Goal: Task Accomplishment & Management: Use online tool/utility

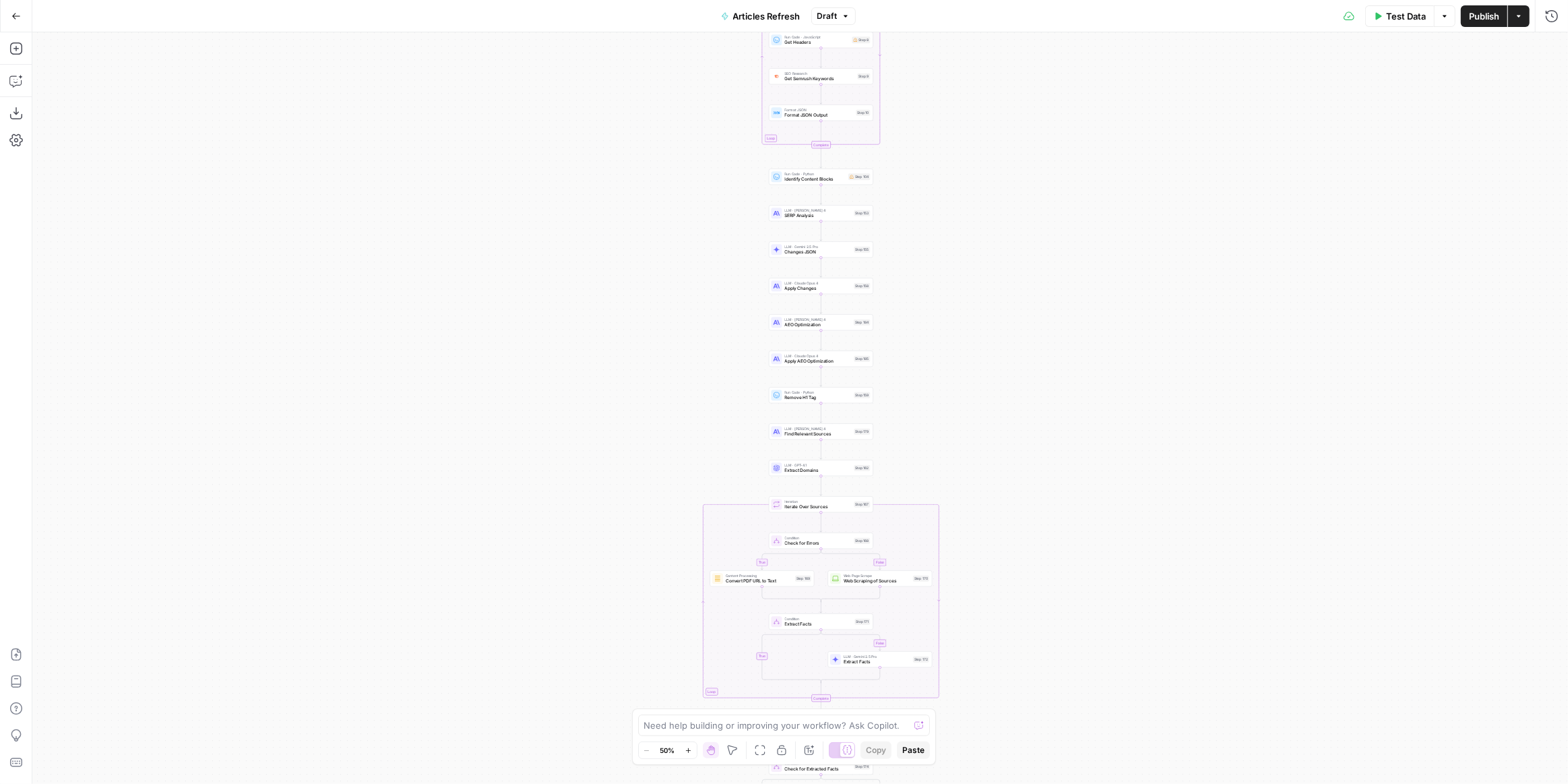
drag, startPoint x: 1020, startPoint y: 245, endPoint x: 1035, endPoint y: 504, distance: 259.4
click at [1035, 504] on div "true false false true false true Workflow Input Settings Inputs Power Agent Ide…" at bounding box center [800, 408] width 1536 height 752
drag, startPoint x: 950, startPoint y: 274, endPoint x: 966, endPoint y: 385, distance: 112.1
click at [966, 385] on div "true false false true false true Workflow Input Settings Inputs Power Agent Ide…" at bounding box center [800, 408] width 1536 height 752
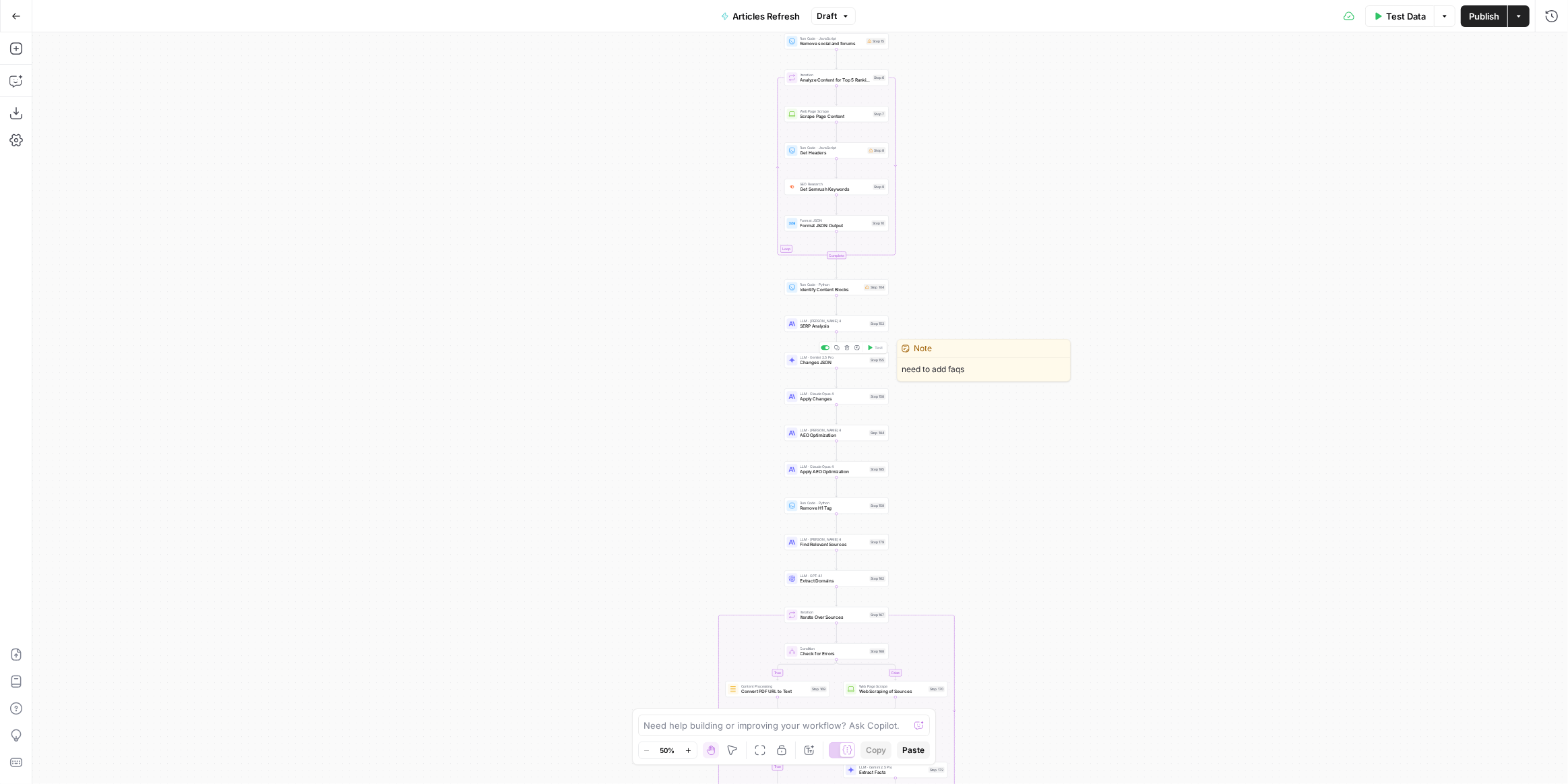
click at [846, 361] on span "Changes JSON" at bounding box center [834, 362] width 66 height 7
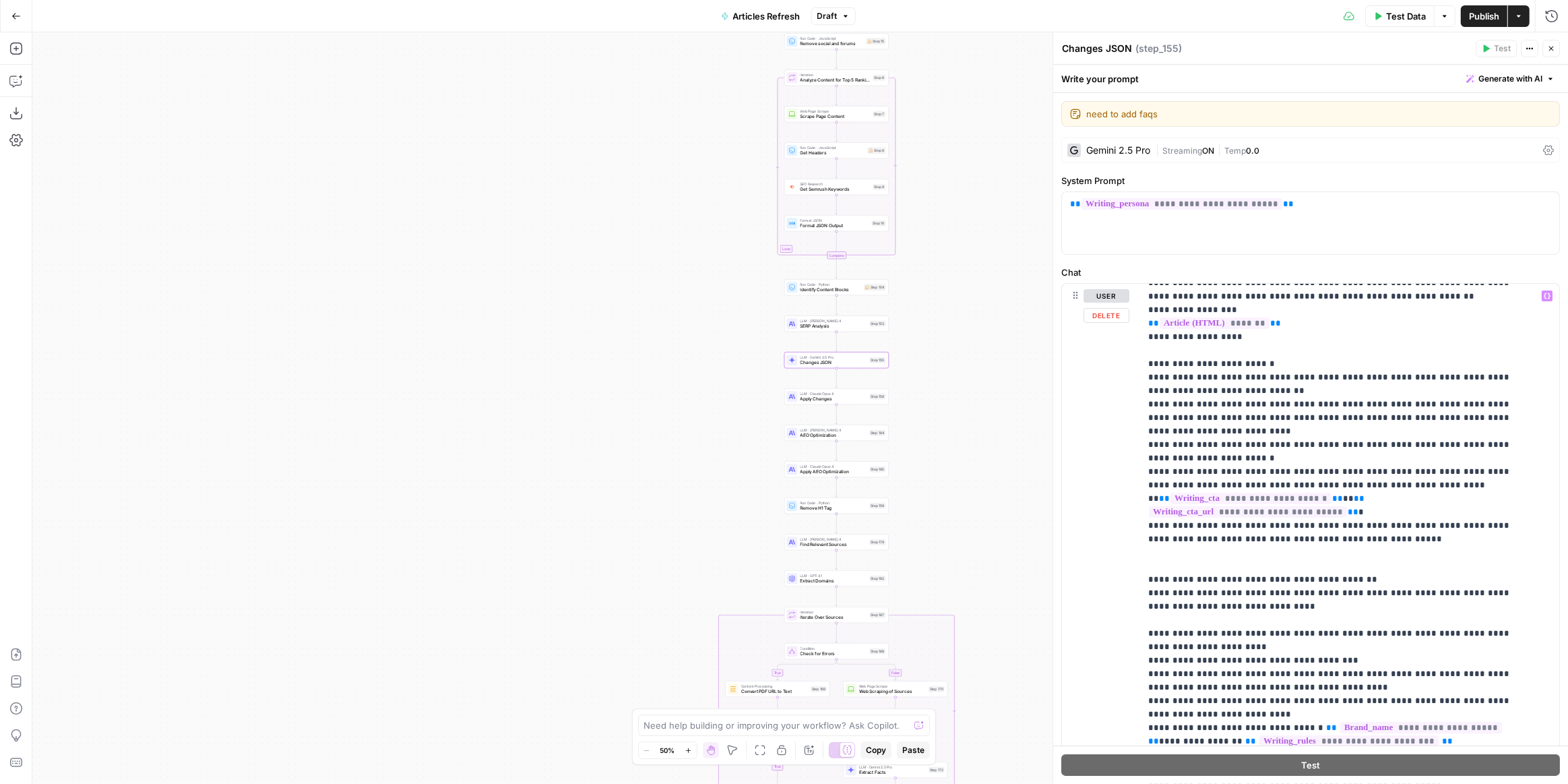
scroll to position [1133, 0]
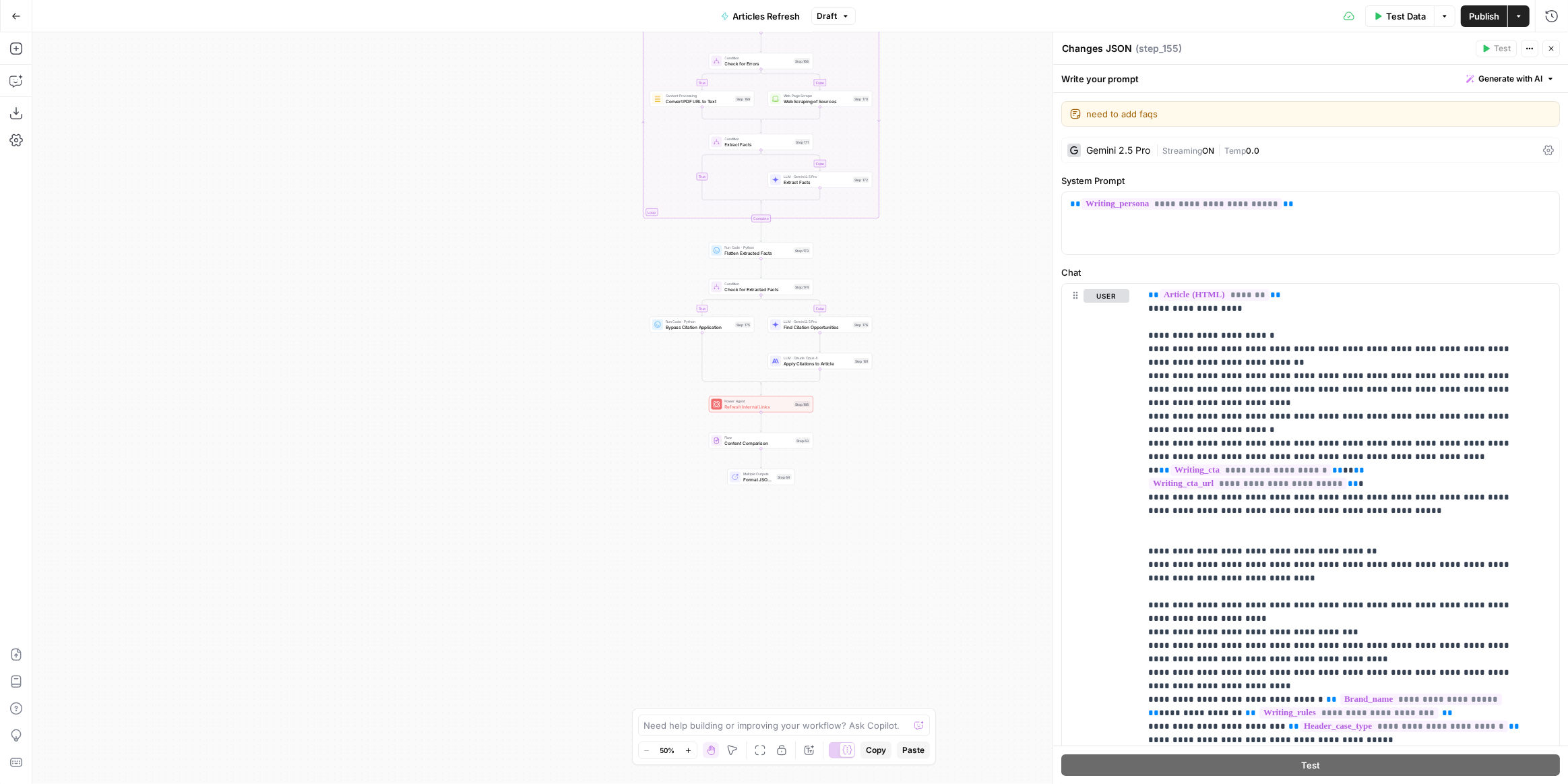
drag, startPoint x: 989, startPoint y: 493, endPoint x: 836, endPoint y: 483, distance: 153.3
click at [836, 485] on div "true false false true false true Workflow Input Settings Inputs Power Agent Ide…" at bounding box center [800, 408] width 1536 height 752
click at [835, 441] on div "true false false true false true Workflow Input Settings Inputs Power Agent Ide…" at bounding box center [800, 408] width 1536 height 752
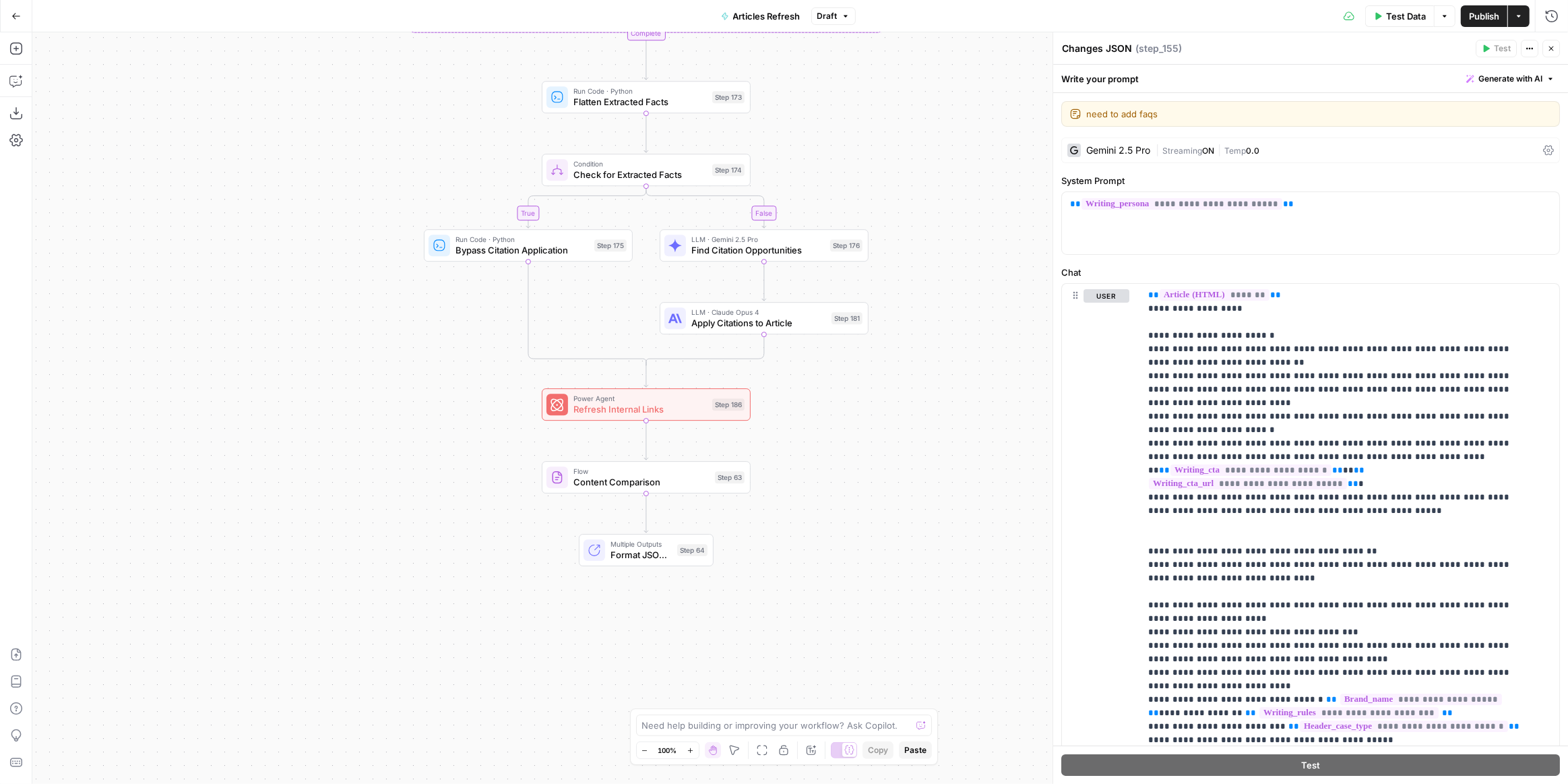
drag, startPoint x: 738, startPoint y: 472, endPoint x: 852, endPoint y: 509, distance: 119.9
click at [852, 509] on div "true false false true false true Workflow Input Settings Inputs Power Agent Ide…" at bounding box center [800, 408] width 1536 height 752
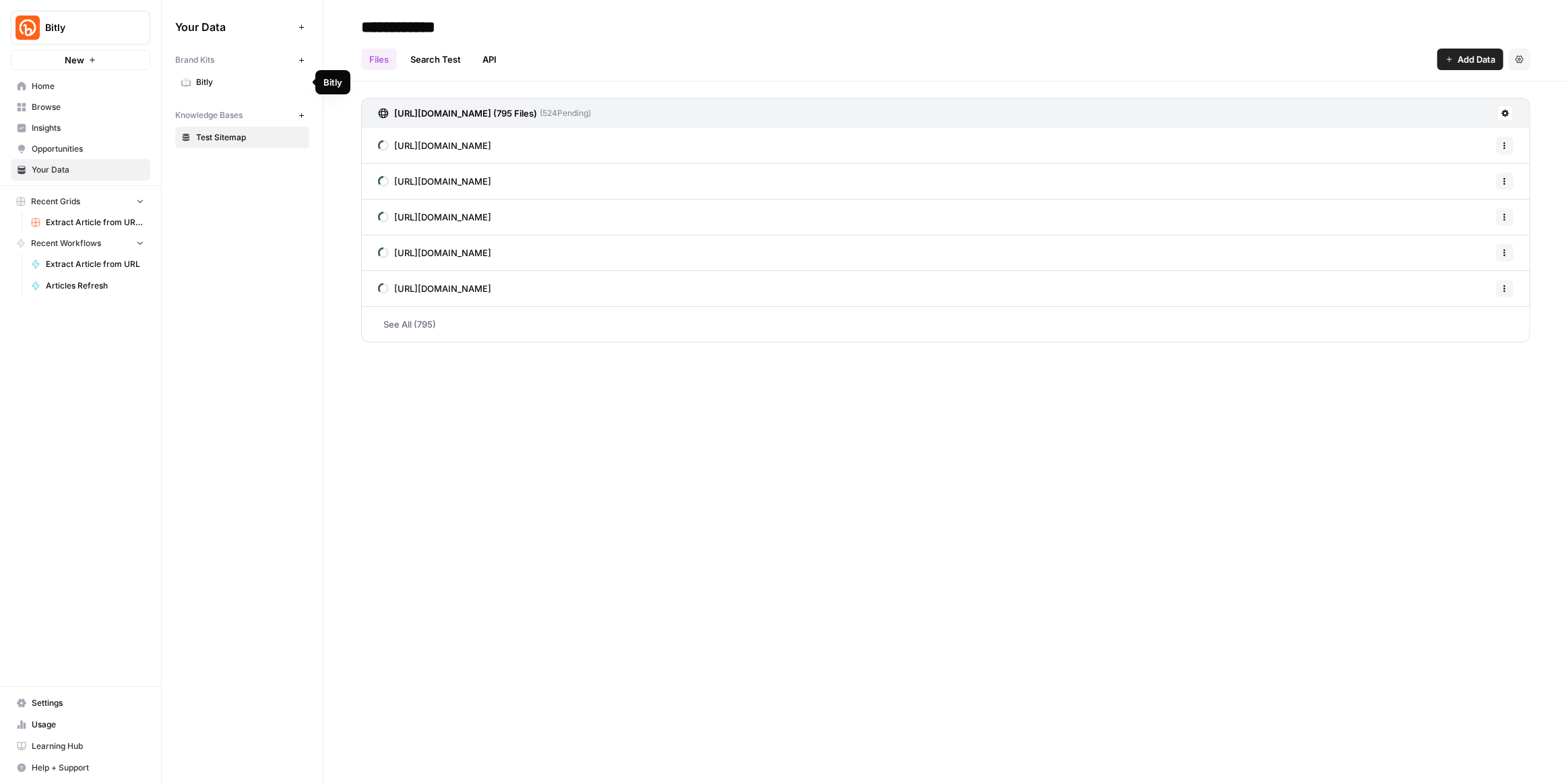
click at [106, 92] on link "Home" at bounding box center [80, 86] width 139 height 22
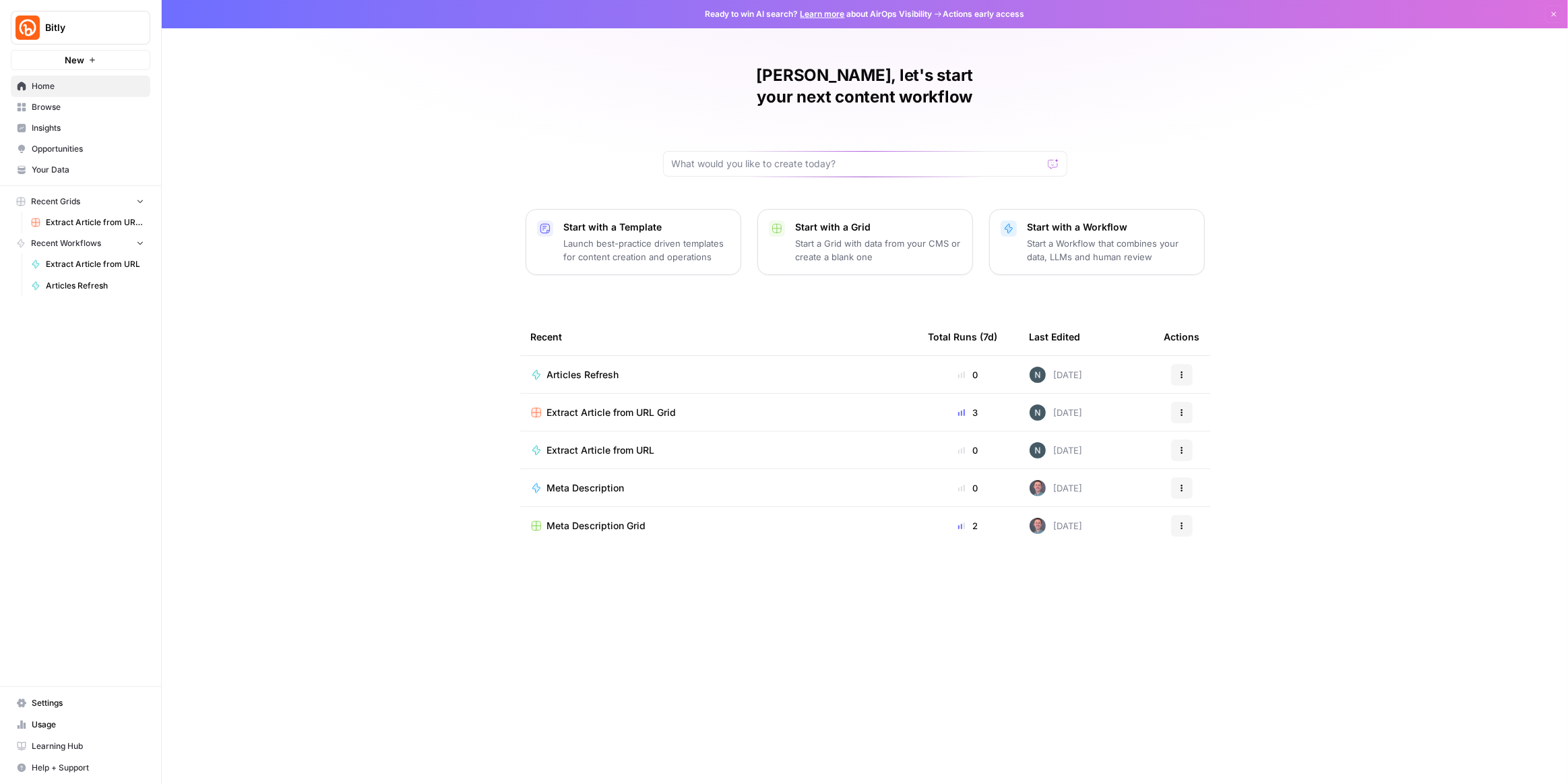
click at [657, 512] on td "Meta Description Grid" at bounding box center [719, 526] width 397 height 38
click at [640, 519] on span "Meta Description Grid" at bounding box center [596, 525] width 100 height 13
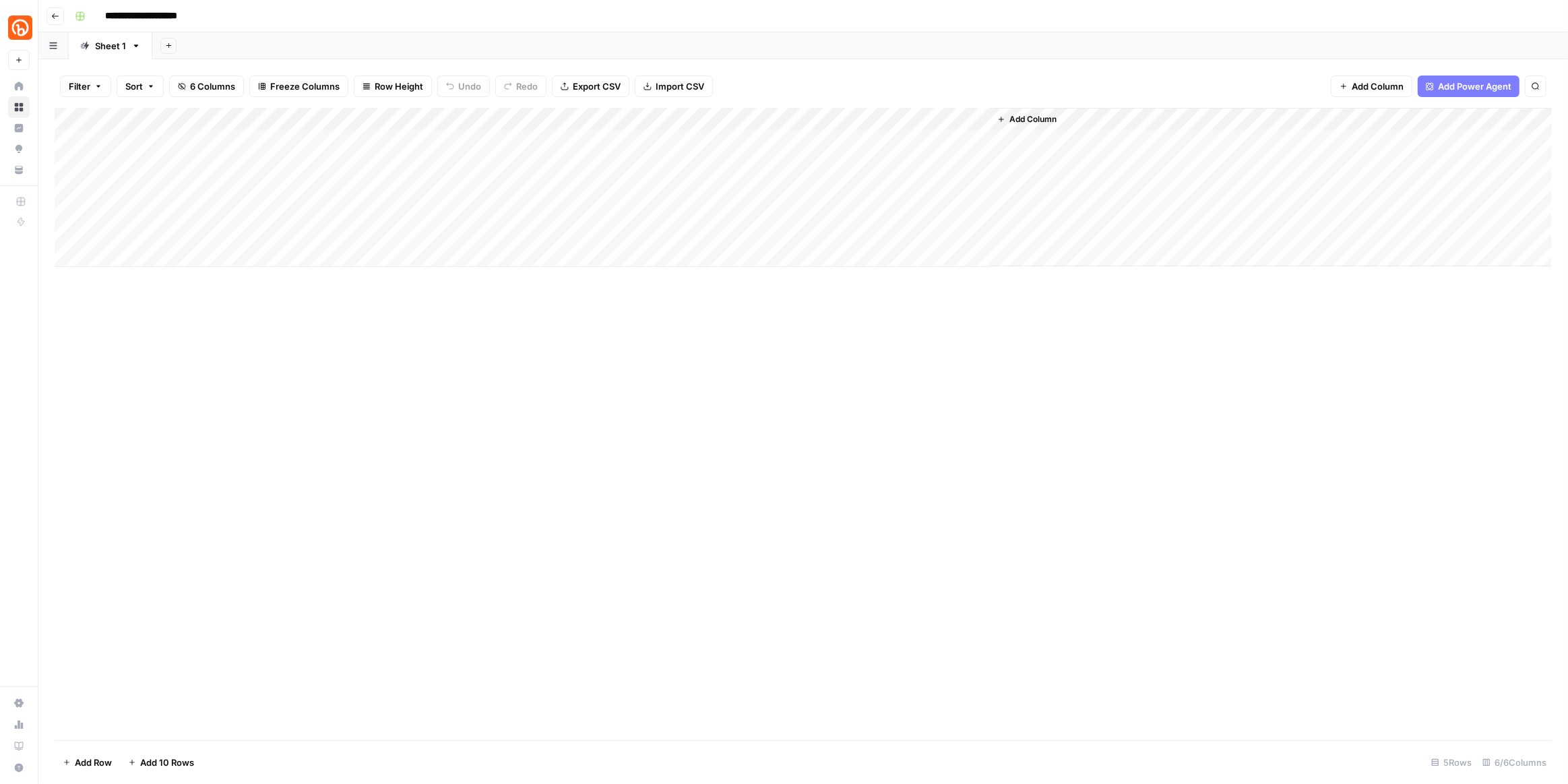
click at [59, 25] on header "**********" at bounding box center [804, 16] width 1530 height 32
click at [57, 18] on icon "button" at bounding box center [55, 16] width 9 height 9
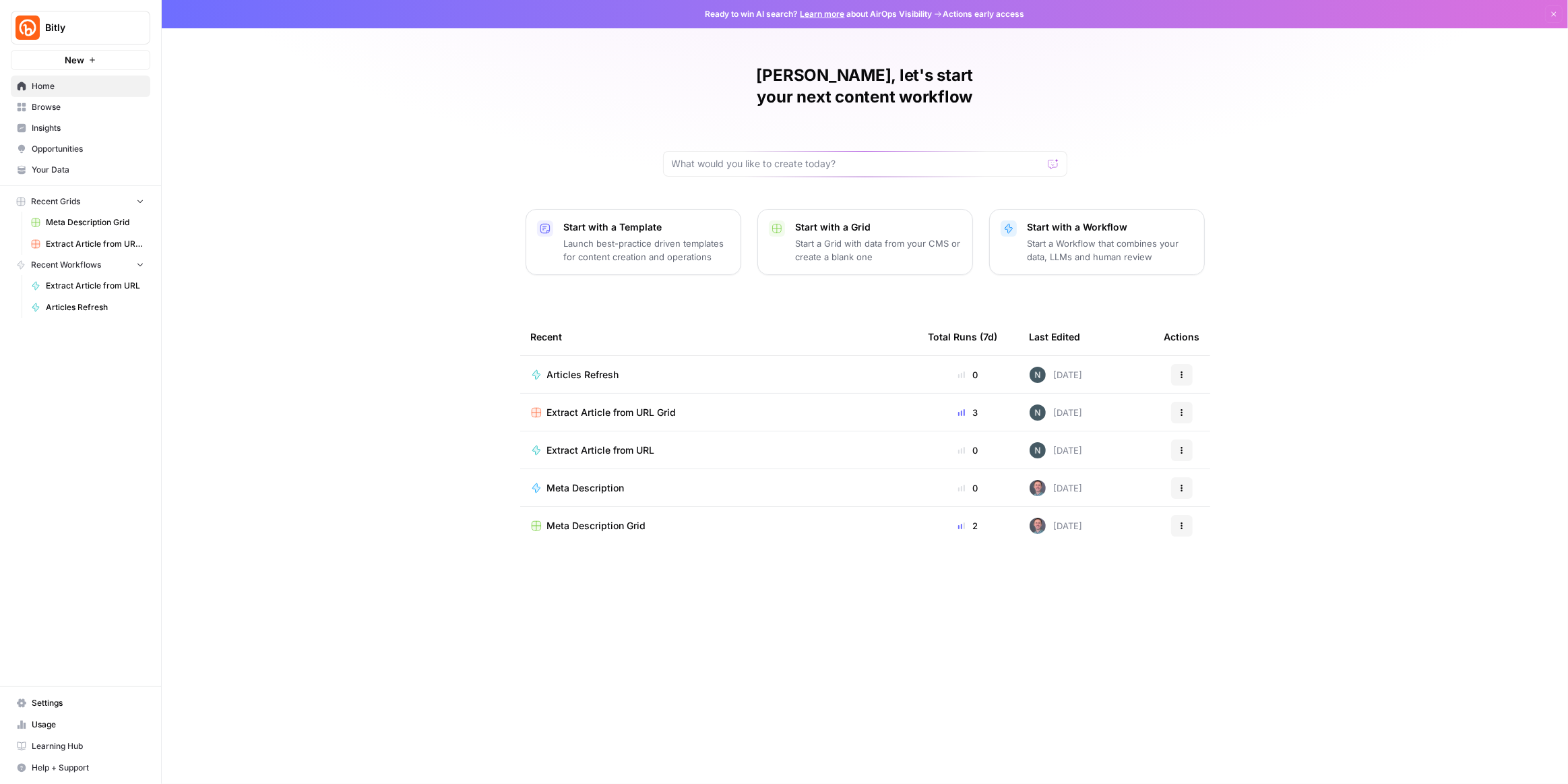
click at [608, 368] on span "Articles Refresh" at bounding box center [583, 374] width 72 height 13
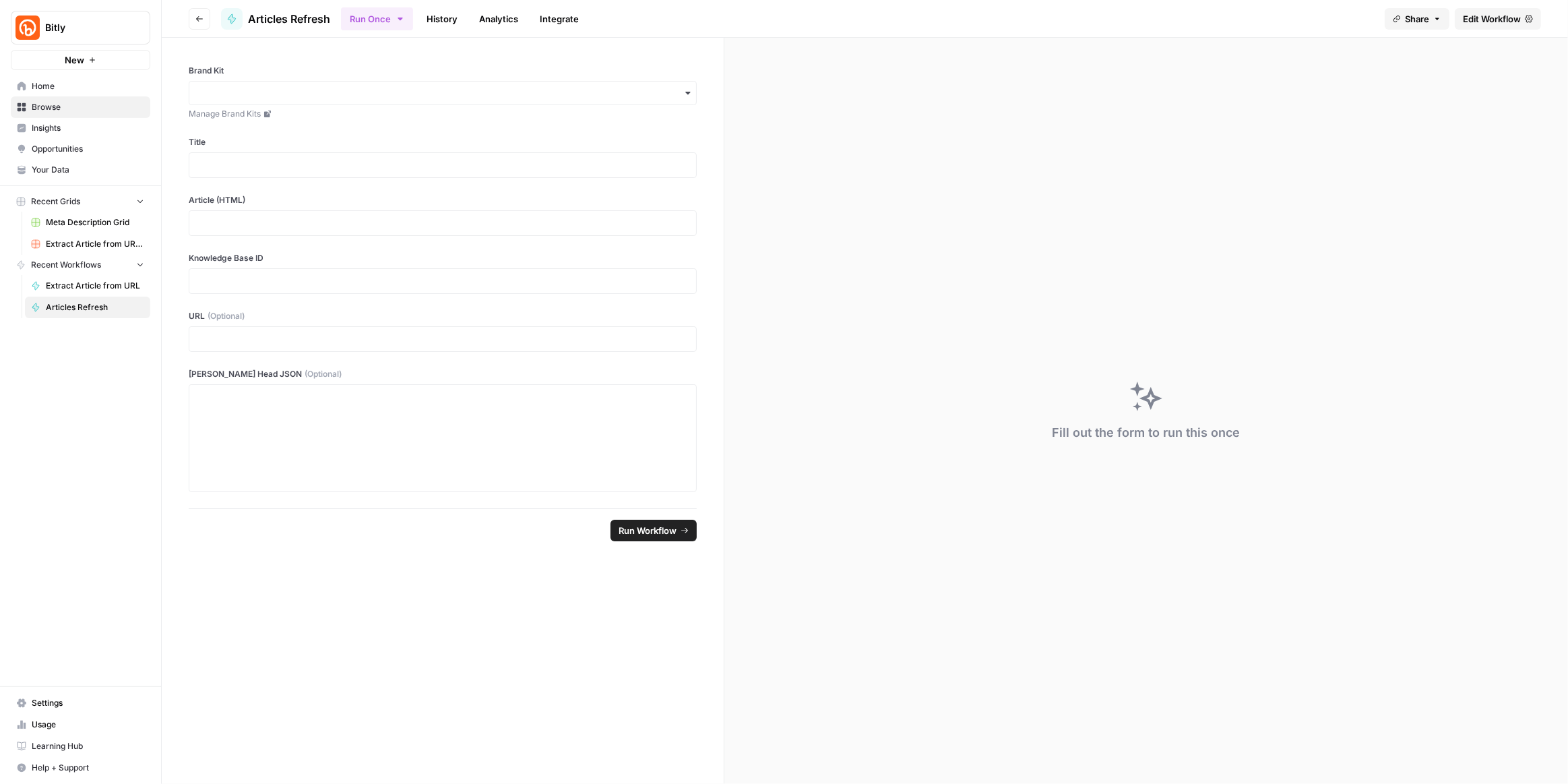
click at [197, 20] on icon "button" at bounding box center [199, 19] width 7 height 6
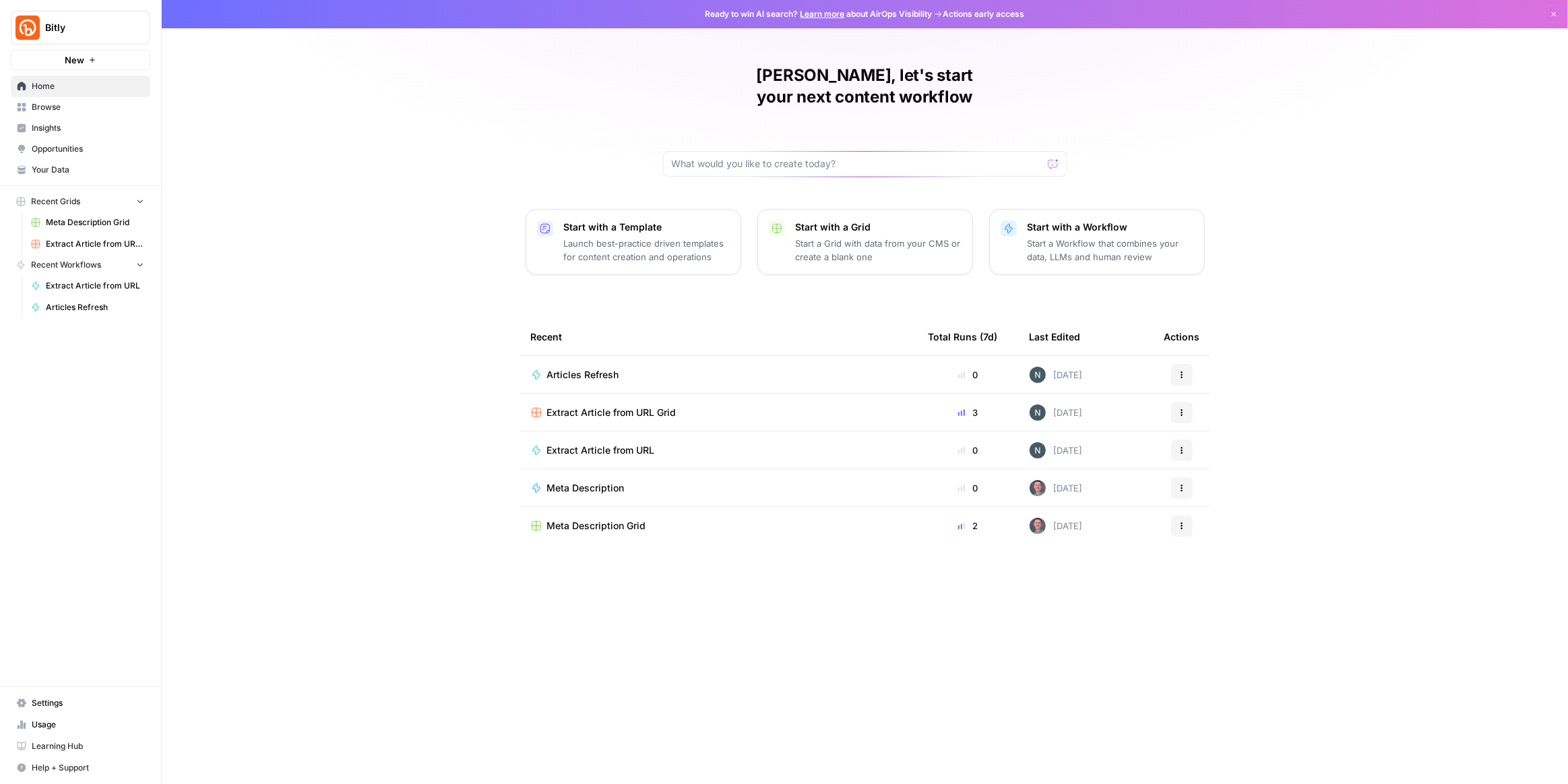
click at [580, 406] on span "Extract Article from URL Grid" at bounding box center [611, 412] width 130 height 13
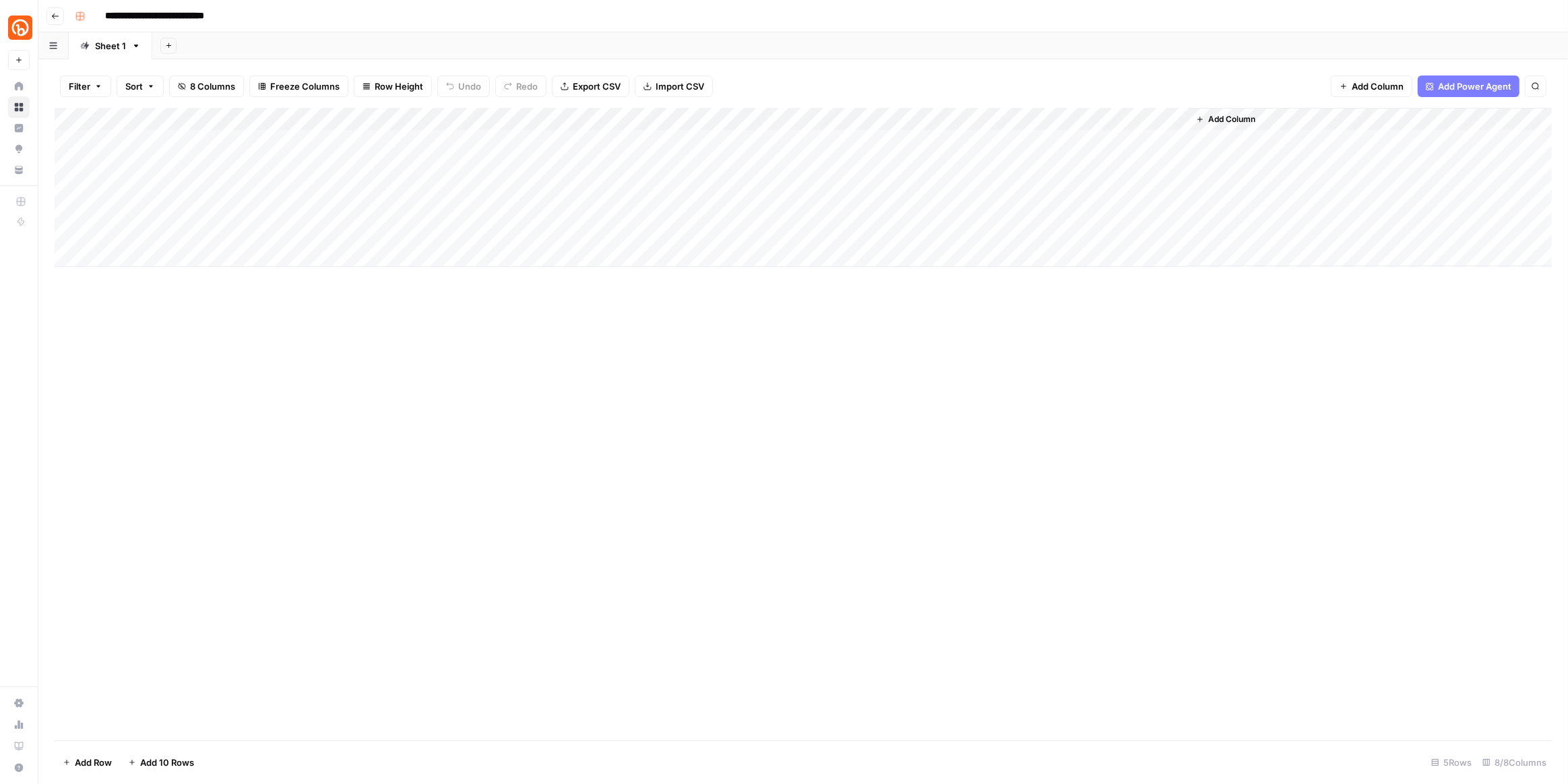
click at [1222, 122] on span "Add Column" at bounding box center [1232, 119] width 47 height 12
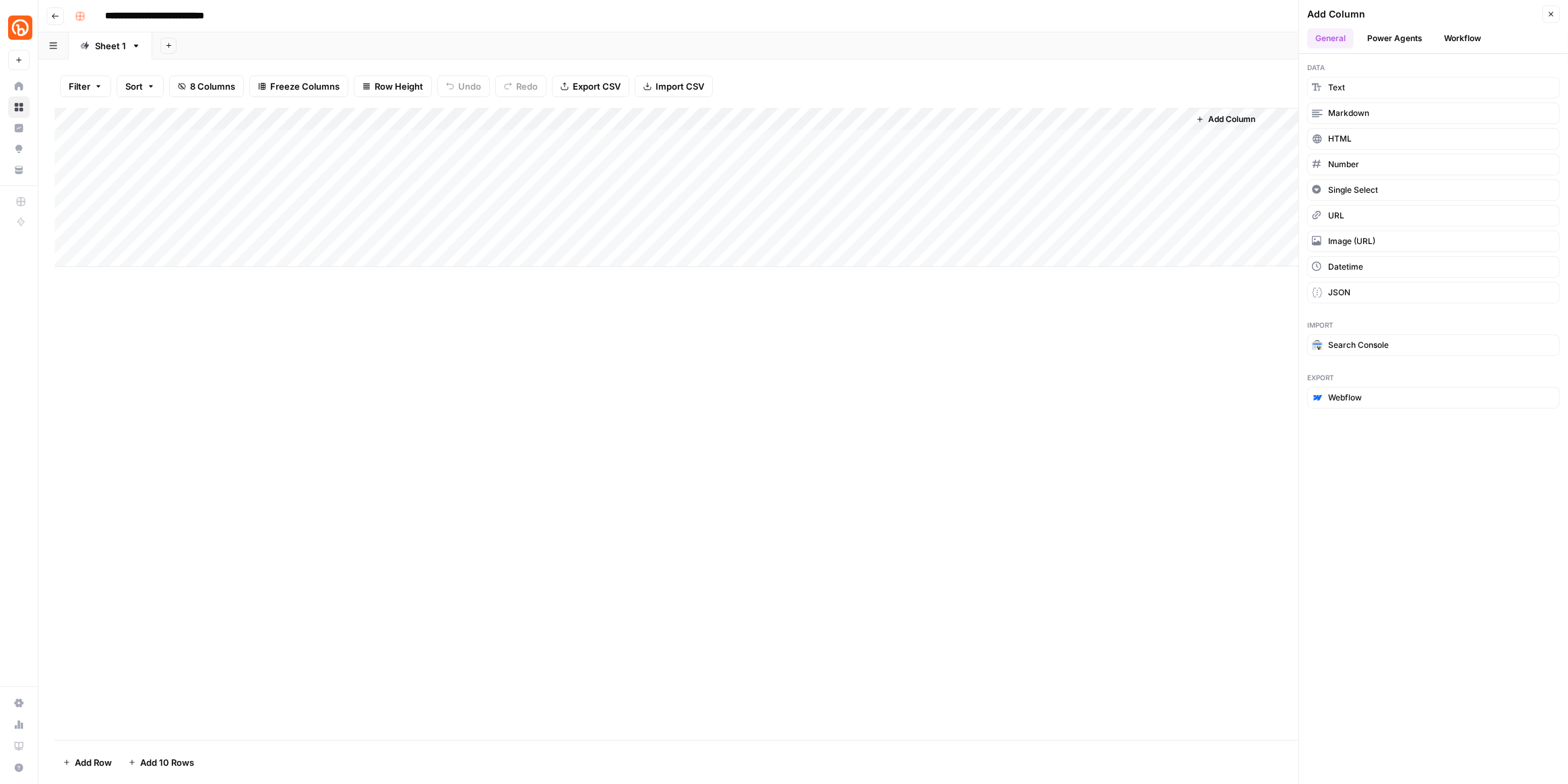
click at [1444, 38] on button "Workflow" at bounding box center [1463, 38] width 53 height 20
click at [1377, 174] on span "Articles Refresh" at bounding box center [1358, 173] width 62 height 12
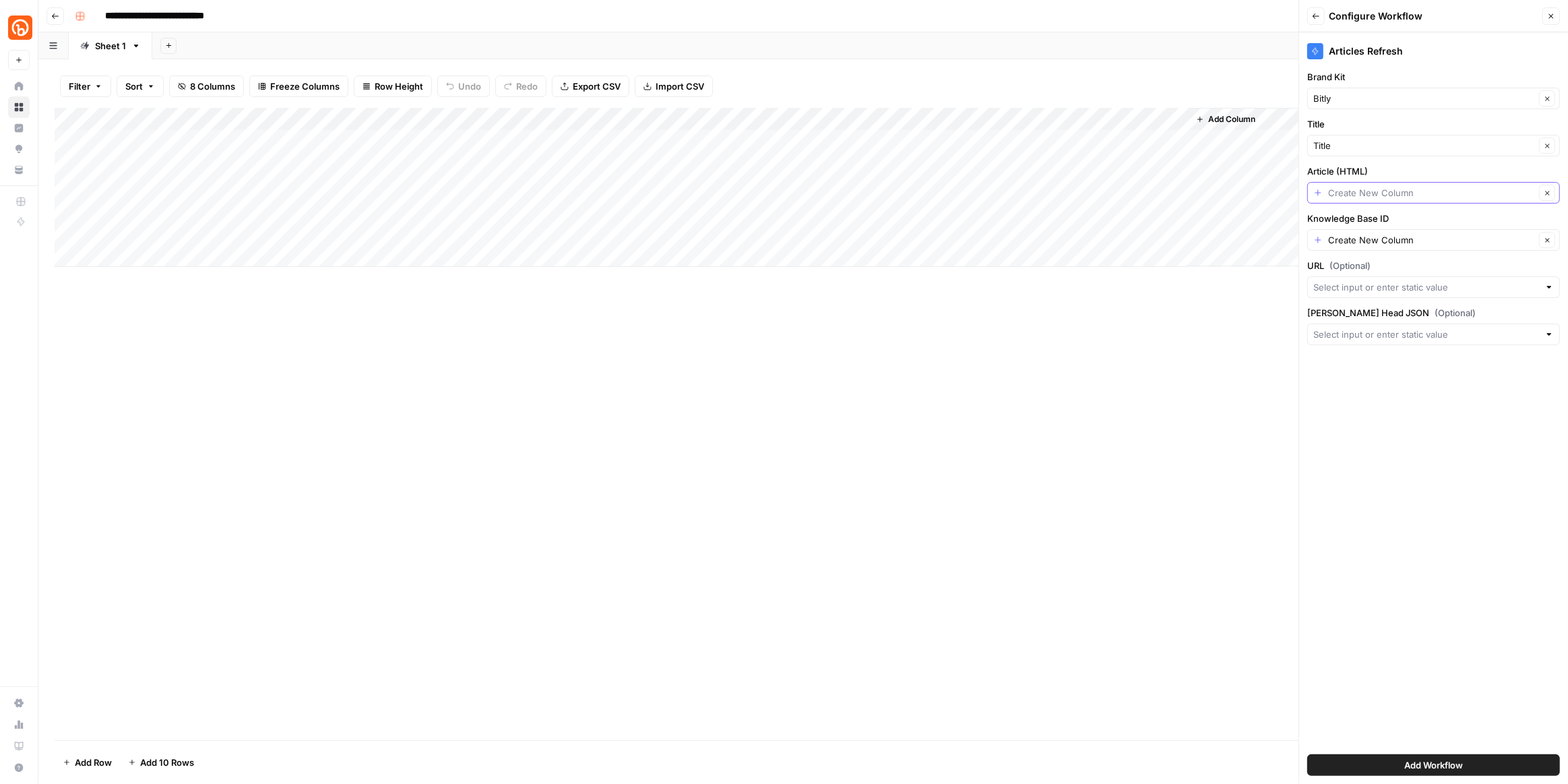
click at [1441, 192] on input "Article (HTML)" at bounding box center [1431, 192] width 207 height 13
click at [1370, 356] on span "Body" at bounding box center [1431, 360] width 225 height 13
type input "Body"
click at [1378, 240] on input "Knowledge Base ID" at bounding box center [1431, 240] width 207 height 13
click at [1370, 476] on div "Articles Refresh Brand Kit Bitly Clear Title Title Clear Article (HTML) Body Cl…" at bounding box center [1434, 408] width 269 height 752
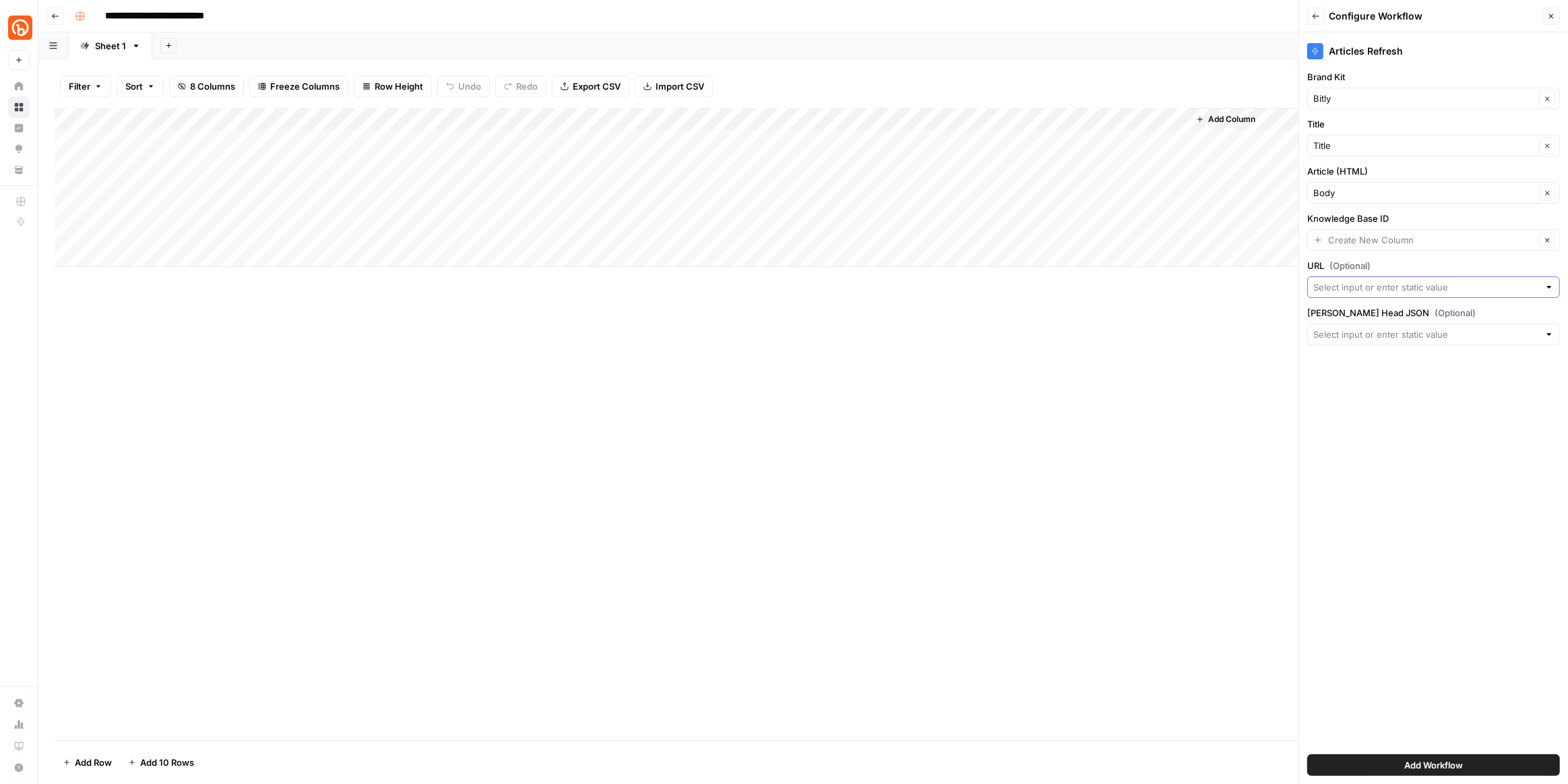
click at [1410, 285] on input "URL (Optional)" at bounding box center [1427, 287] width 226 height 13
click at [1373, 526] on div "Articles Refresh Brand Kit Bitly Clear Title Title Clear Article (HTML) Body Cl…" at bounding box center [1434, 408] width 269 height 752
click at [1558, 11] on button "Close" at bounding box center [1551, 16] width 17 height 17
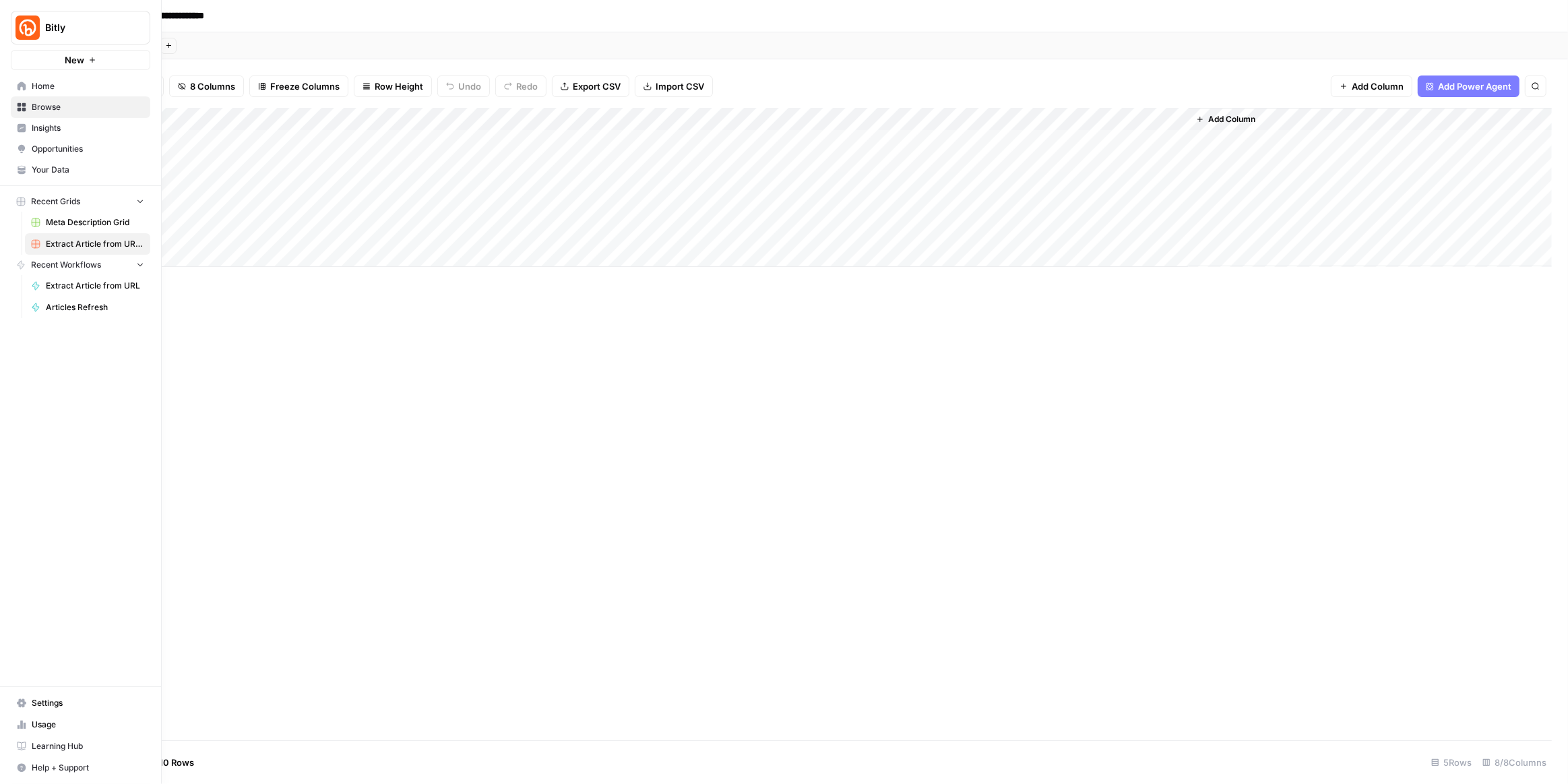
click at [68, 172] on span "Your Data" at bounding box center [87, 170] width 113 height 12
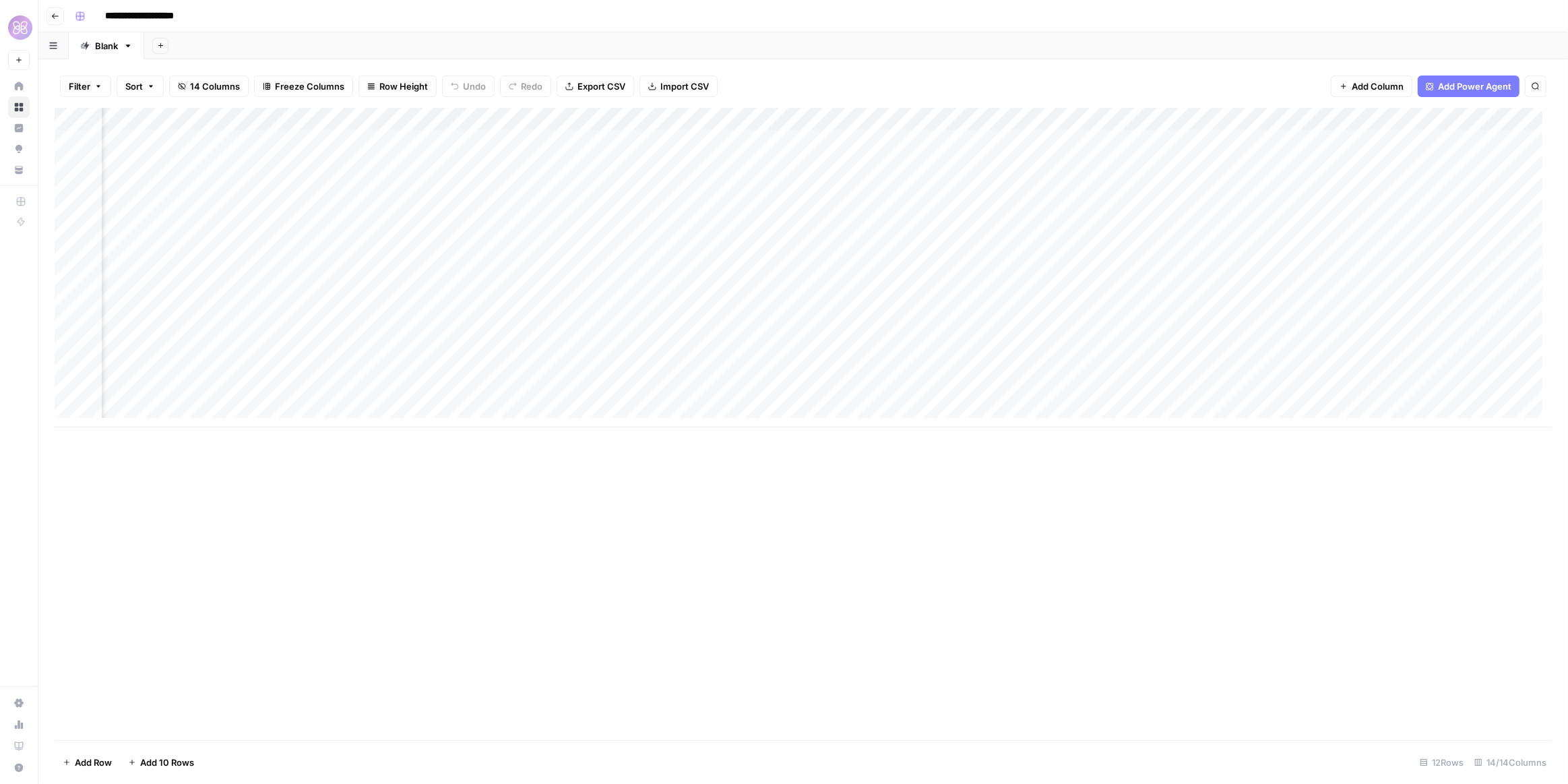
scroll to position [0, 560]
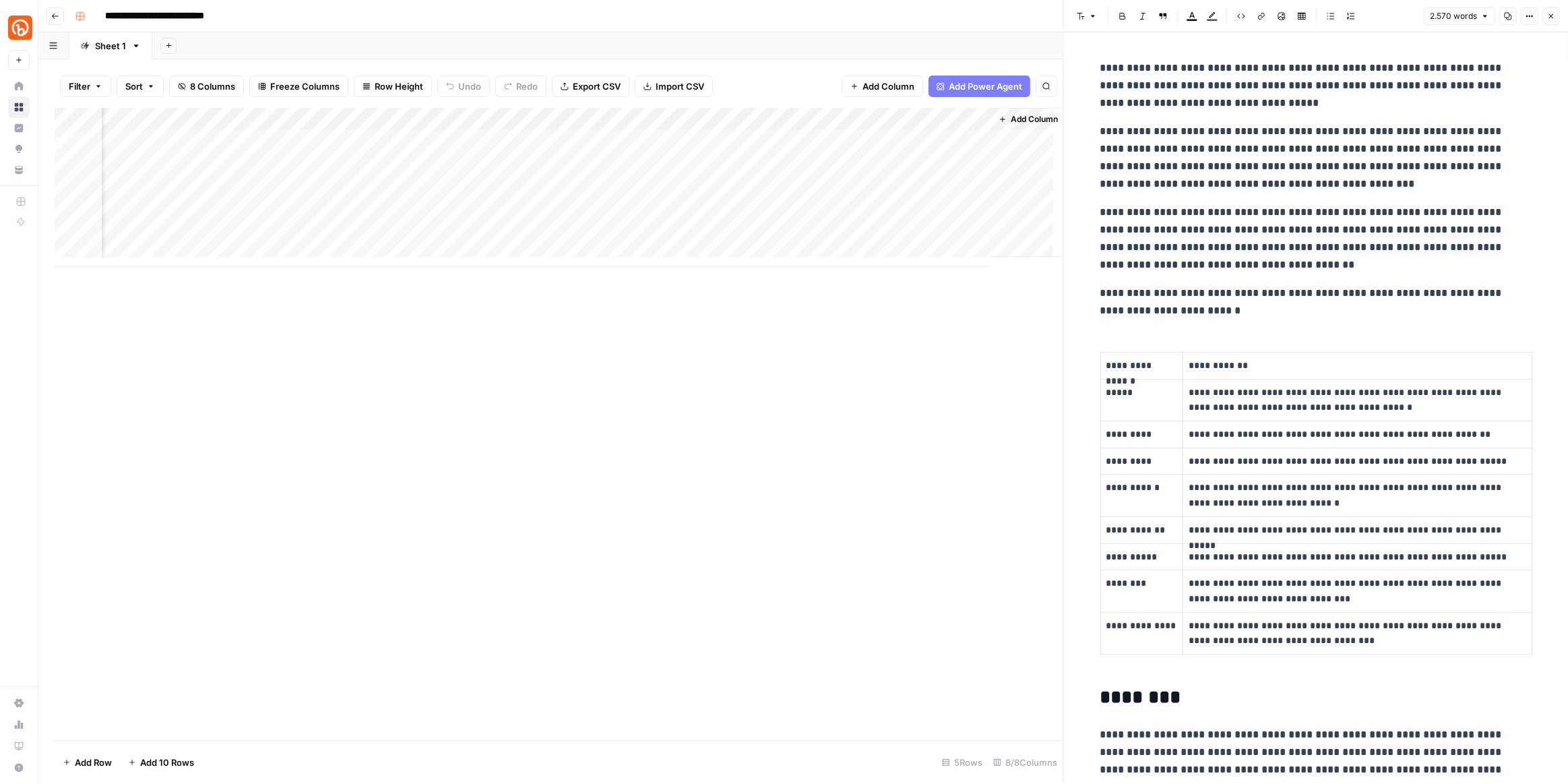
scroll to position [0, 210]
click at [432, 135] on div "Add Column" at bounding box center [559, 188] width 1009 height 159
click at [437, 165] on div "Add Column" at bounding box center [559, 188] width 1009 height 159
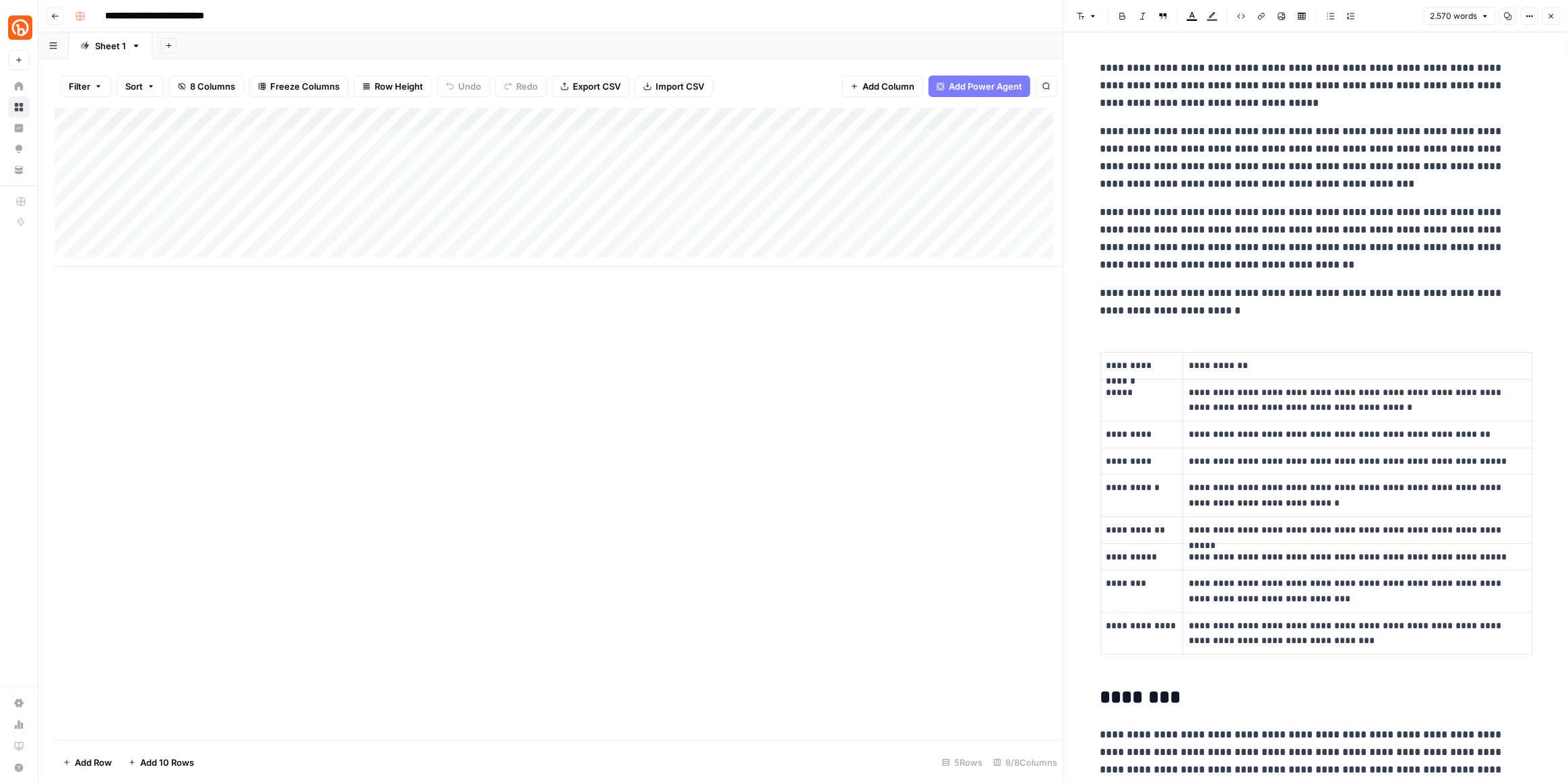
click at [169, 142] on div "Add Column" at bounding box center [559, 188] width 1009 height 159
click at [169, 142] on textarea "**********" at bounding box center [210, 142] width 216 height 19
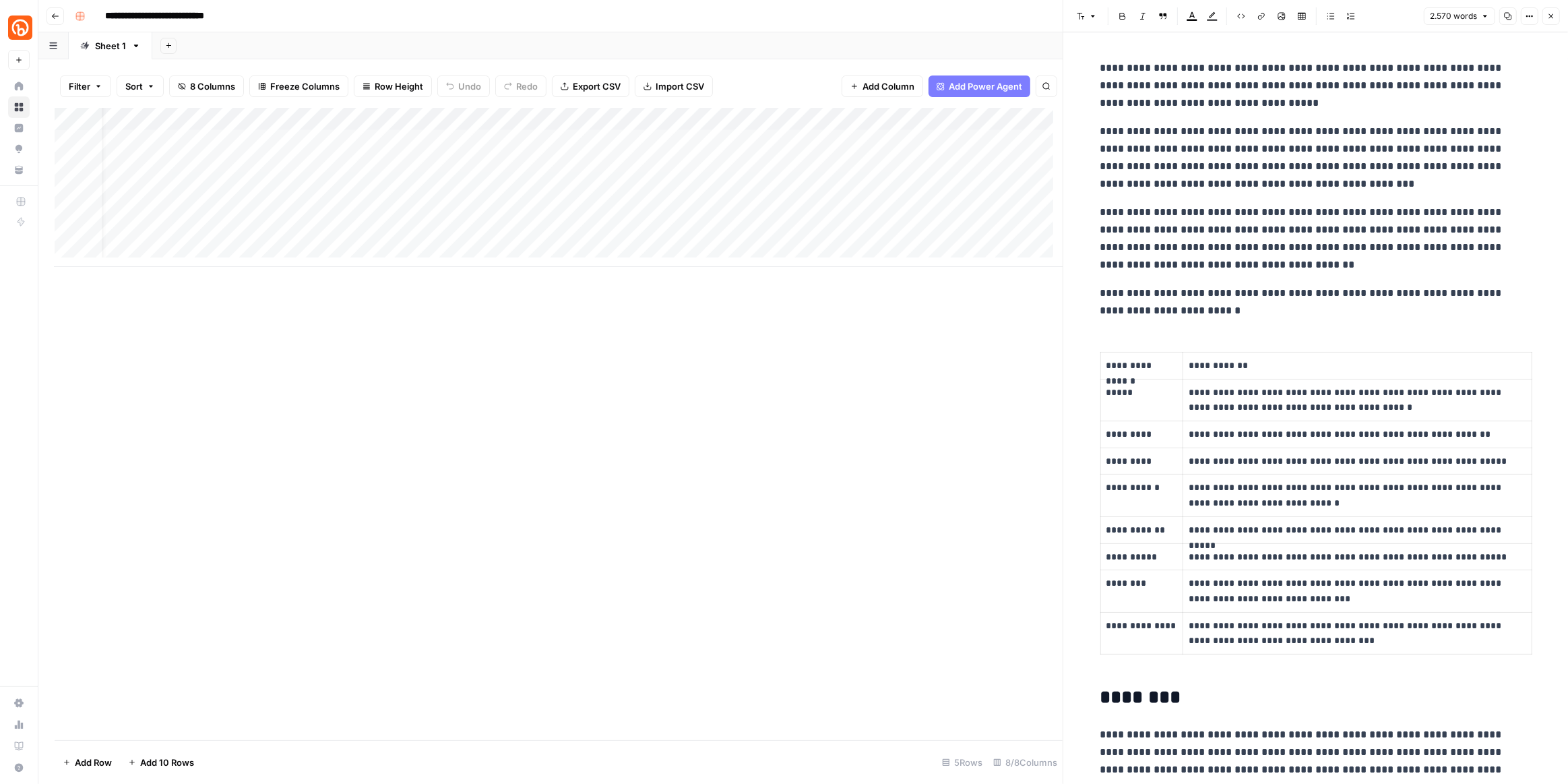
scroll to position [0, 31]
click at [625, 118] on div "Add Column" at bounding box center [559, 188] width 1009 height 159
click at [638, 185] on span "Text" at bounding box center [629, 183] width 104 height 13
click at [738, 223] on span "HTML" at bounding box center [744, 223] width 64 height 13
click at [636, 115] on div "Add Column" at bounding box center [559, 188] width 1009 height 159
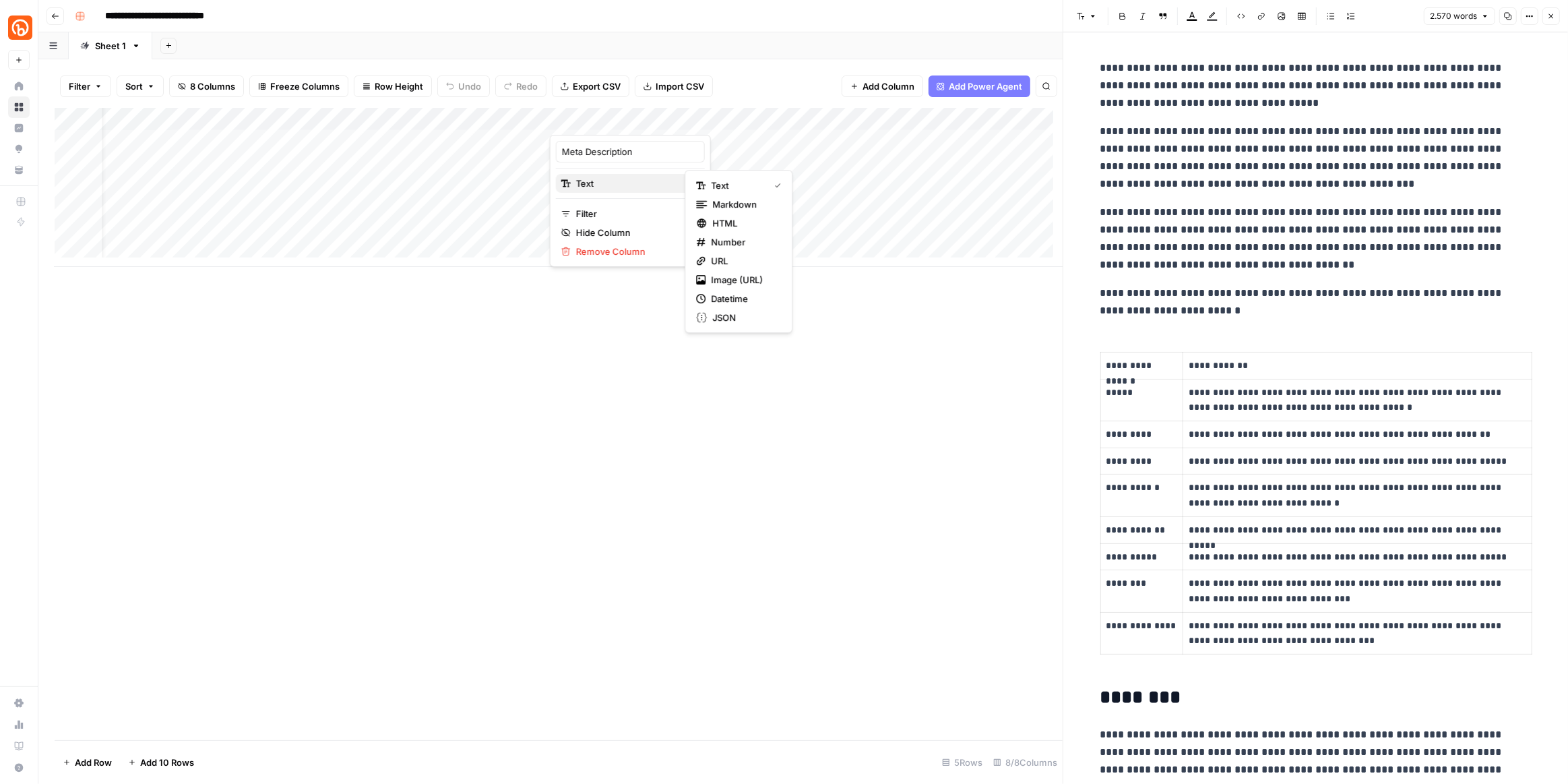
click at [629, 186] on span "Text" at bounding box center [629, 183] width 104 height 13
click at [629, 116] on div "Add Column" at bounding box center [559, 188] width 1009 height 159
click at [651, 178] on span "HTML" at bounding box center [629, 183] width 103 height 13
click at [722, 202] on span "Markdown" at bounding box center [744, 204] width 64 height 13
click at [745, 349] on div "Add Column" at bounding box center [559, 424] width 1009 height 632
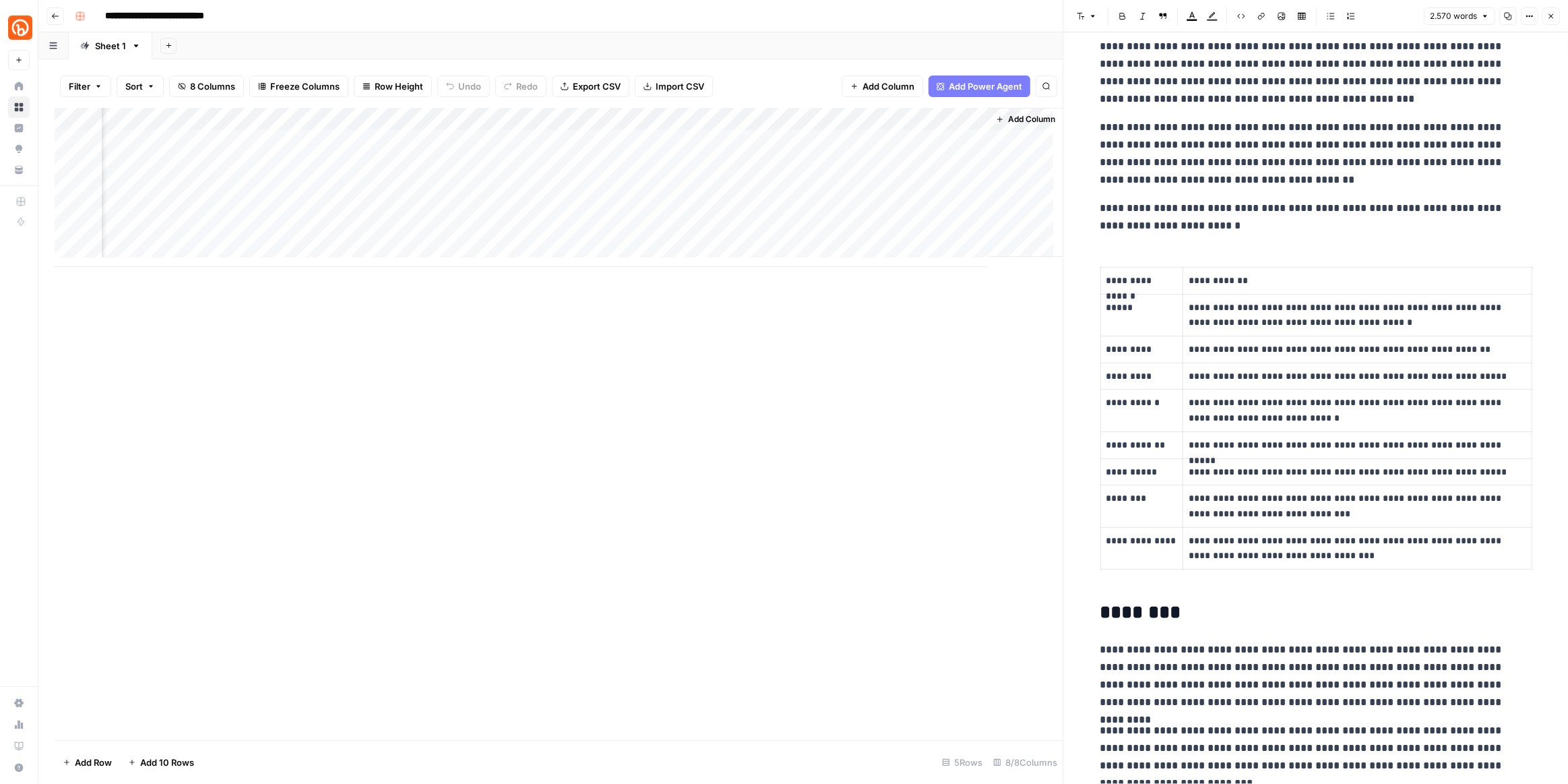
scroll to position [0, 0]
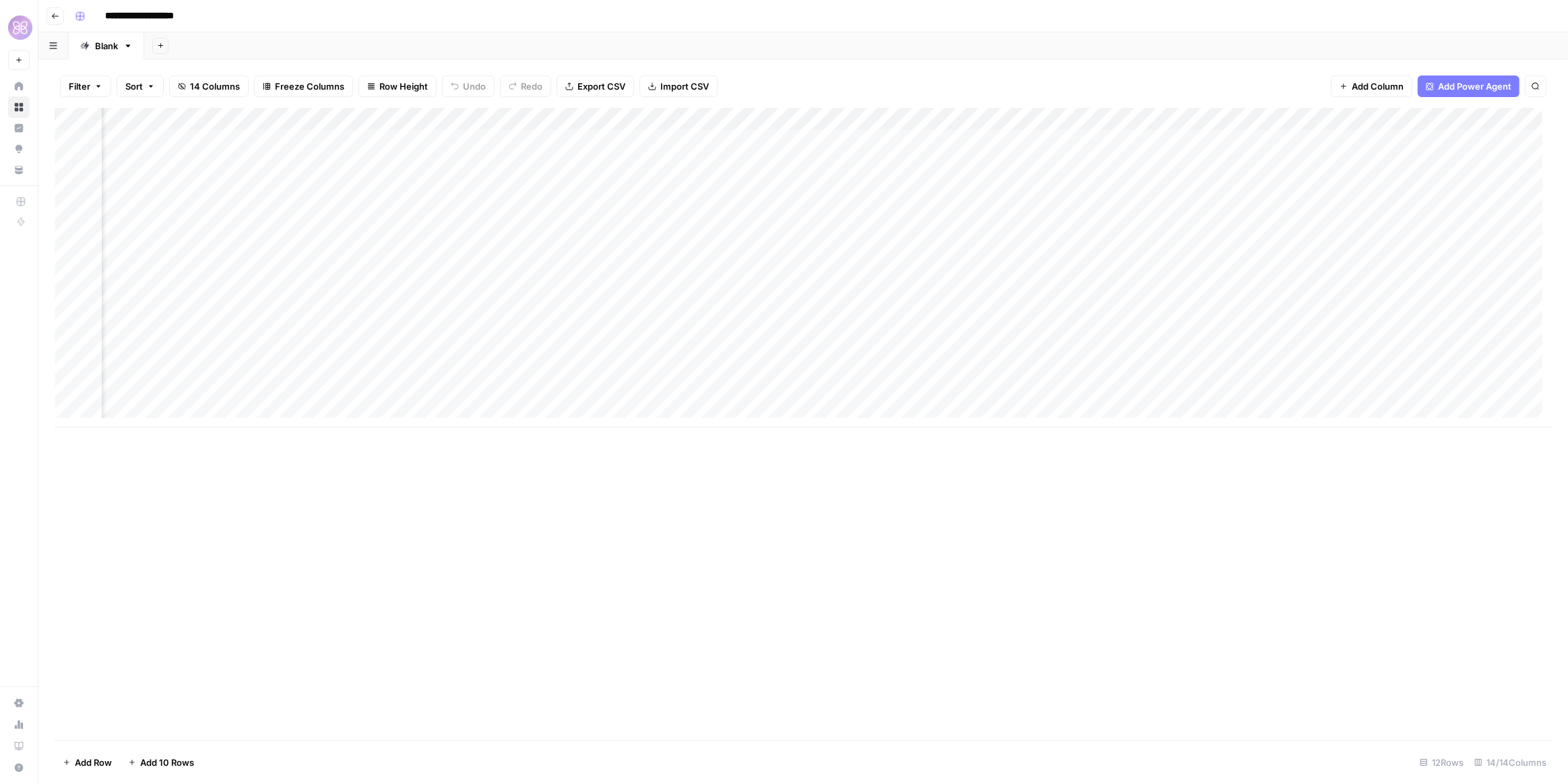
scroll to position [0, 560]
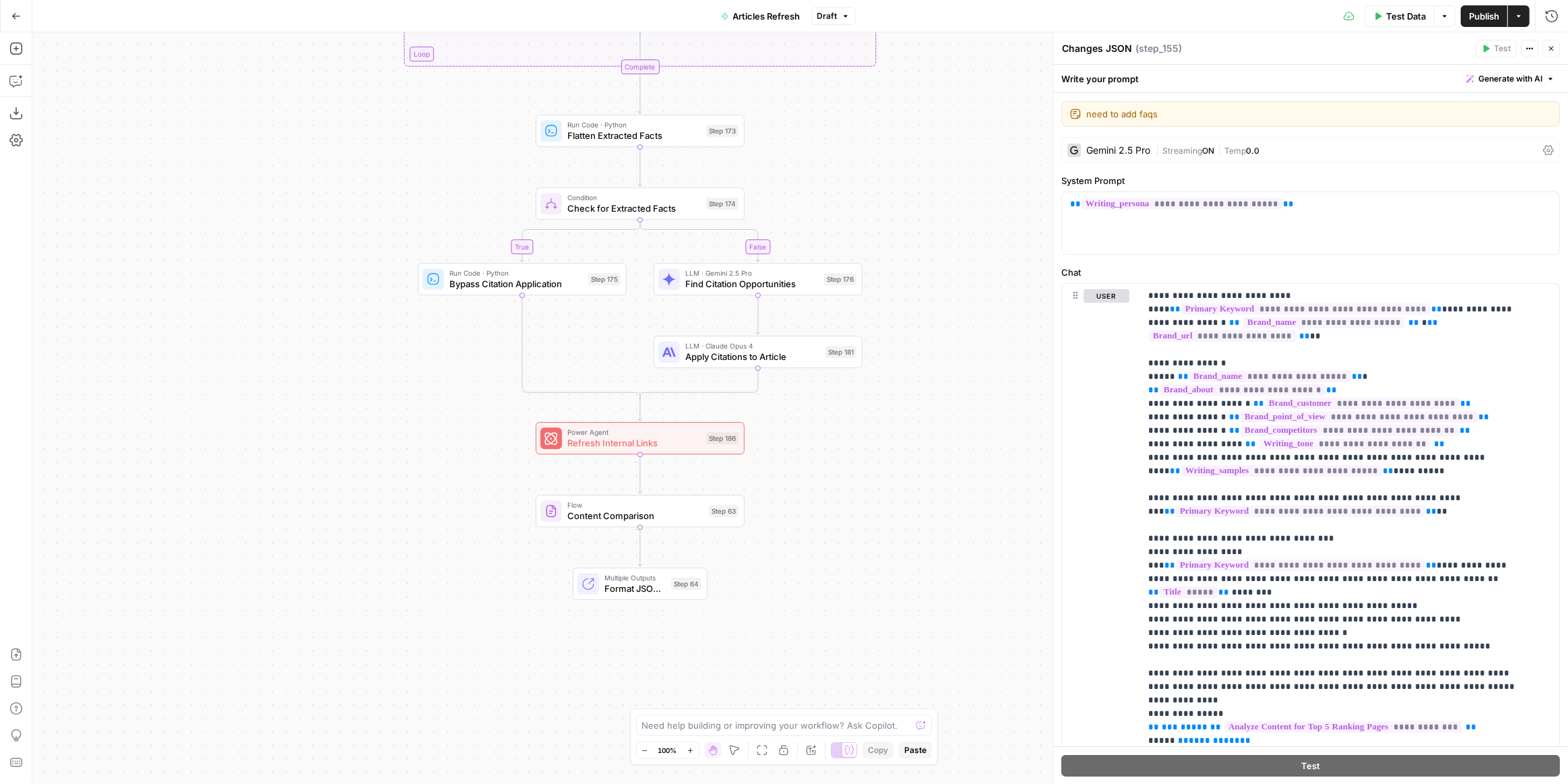
scroll to position [1133, 0]
